Goal: Information Seeking & Learning: Learn about a topic

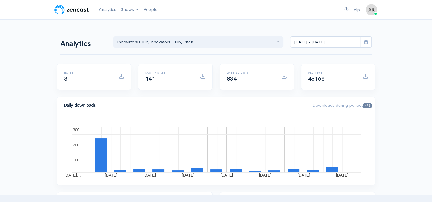
click at [367, 42] on icon at bounding box center [366, 42] width 4 height 4
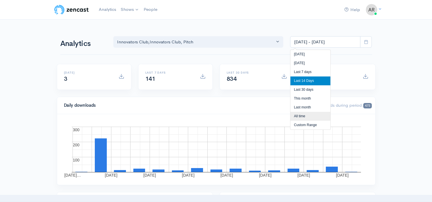
click at [310, 118] on li "All time" at bounding box center [310, 116] width 40 height 9
type input "[DATE] - [DATE]"
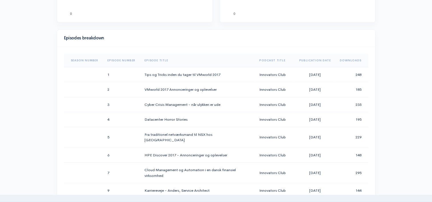
scroll to position [258, 0]
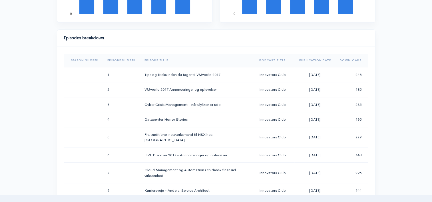
click at [312, 63] on th "Publication Date" at bounding box center [314, 61] width 41 height 14
click at [312, 63] on th "Publication Date" at bounding box center [312, 61] width 45 height 14
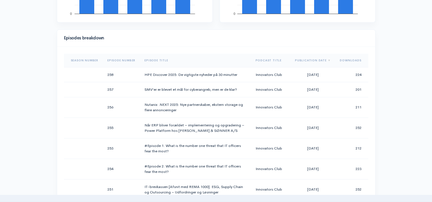
click at [395, 71] on div "Help Notifications View all Your profile Team settings Arrow Podcast Current Lo…" at bounding box center [216, 146] width 432 height 809
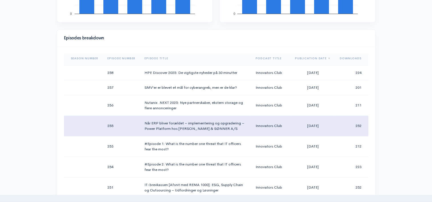
scroll to position [0, 0]
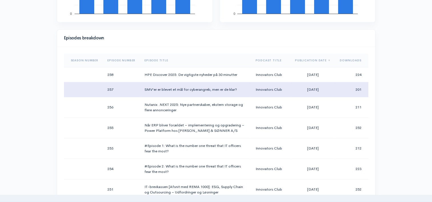
click at [188, 89] on td "SMV’er er blevet et mål for cyberangreb, men er de klar?" at bounding box center [195, 89] width 111 height 15
drag, startPoint x: 188, startPoint y: 89, endPoint x: 238, endPoint y: 89, distance: 50.8
click at [238, 89] on td "SMV’er er blevet et mål for cyberangreb, men er de klar?" at bounding box center [195, 89] width 111 height 15
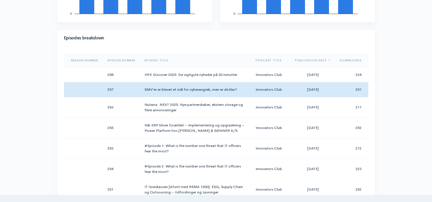
click at [375, 111] on div "Episodes breakdown Season Number Episode Number Episode Title Podcast Title Pub…" at bounding box center [216, 116] width 319 height 174
